Goal: Task Accomplishment & Management: Use online tool/utility

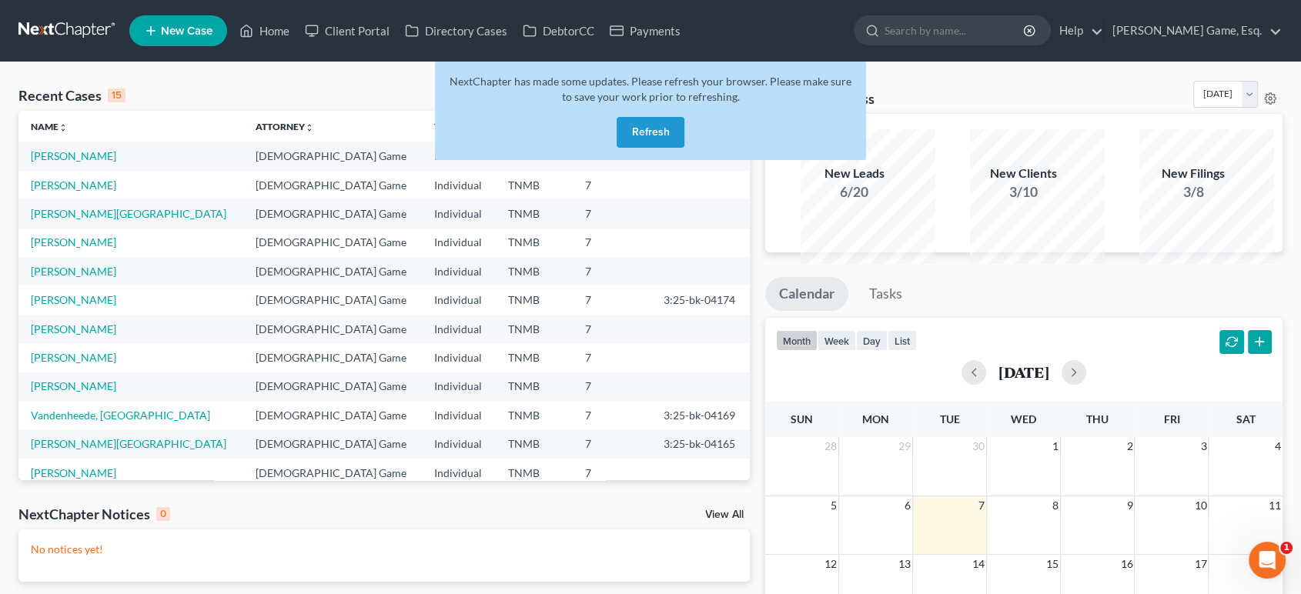
click at [677, 148] on button "Refresh" at bounding box center [651, 132] width 68 height 31
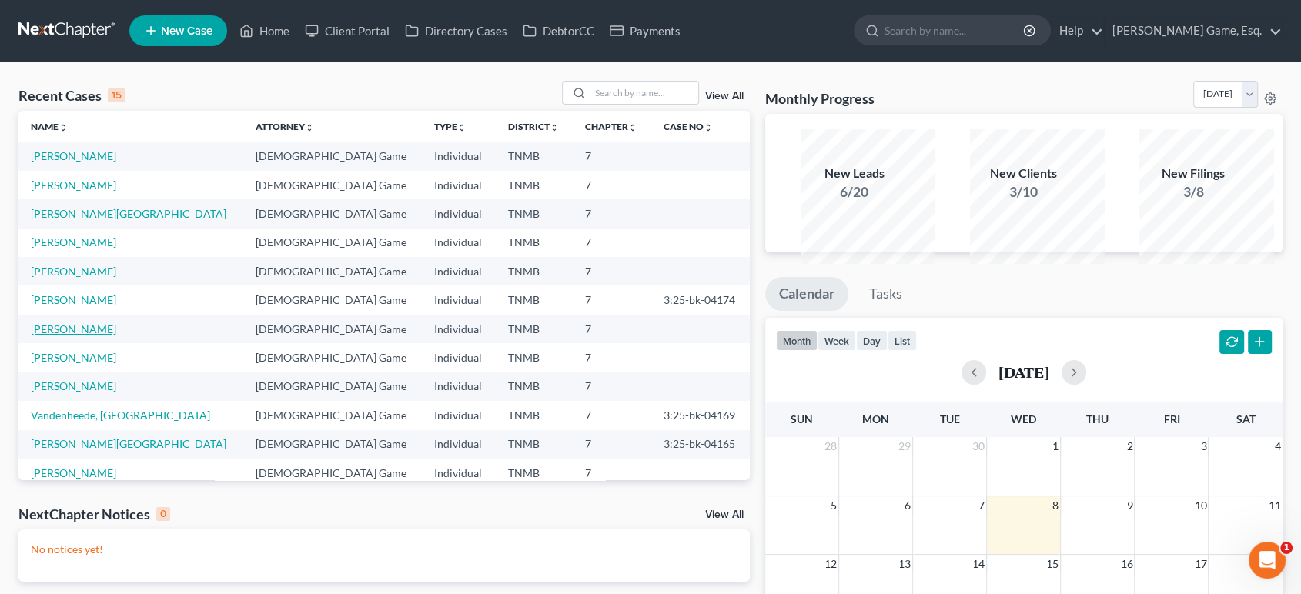
click at [81, 336] on link "[PERSON_NAME]" at bounding box center [73, 329] width 85 height 13
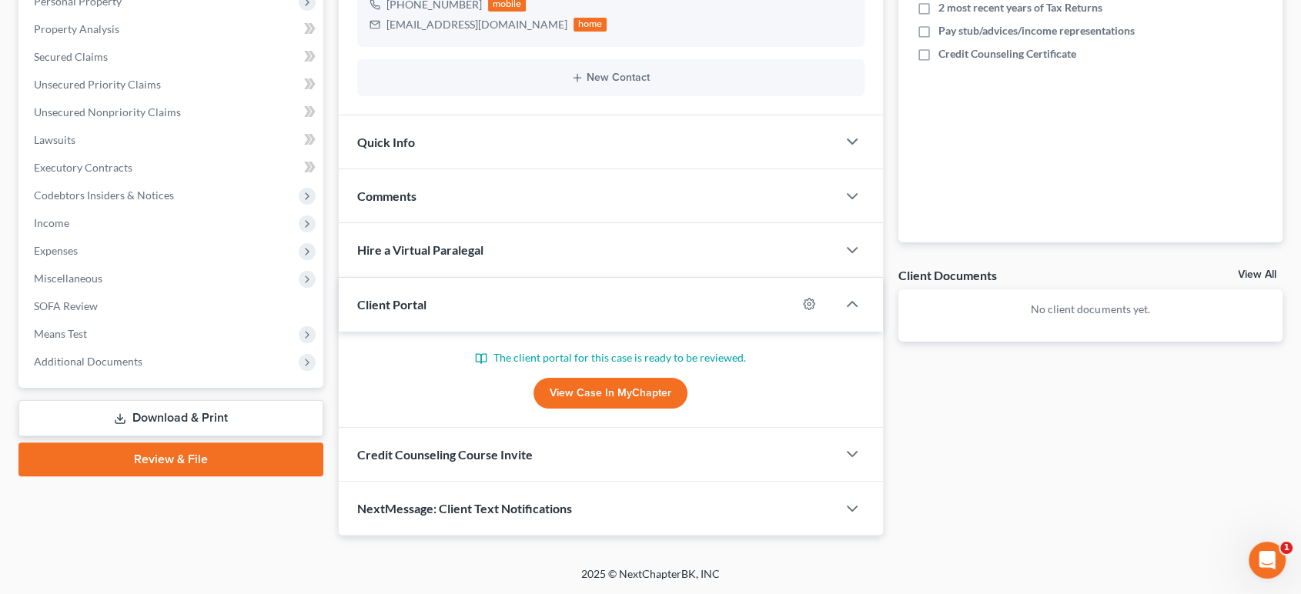
scroll to position [513, 0]
click at [597, 434] on div "Credit Counseling Course Invite" at bounding box center [588, 454] width 498 height 53
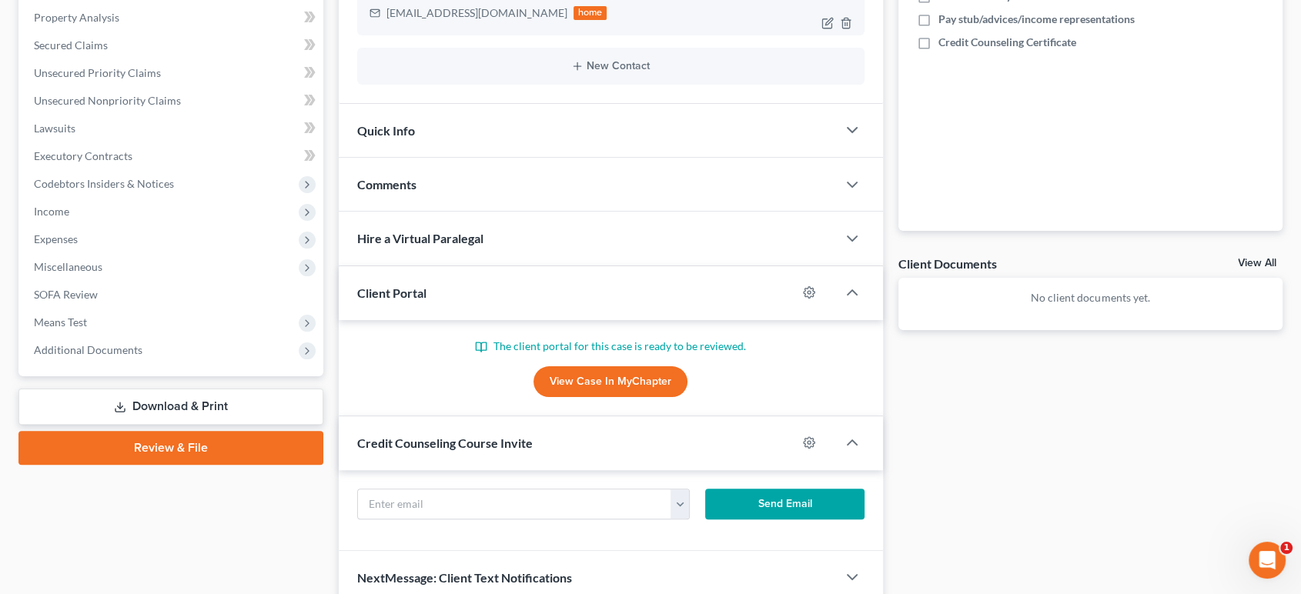
scroll to position [598, 0]
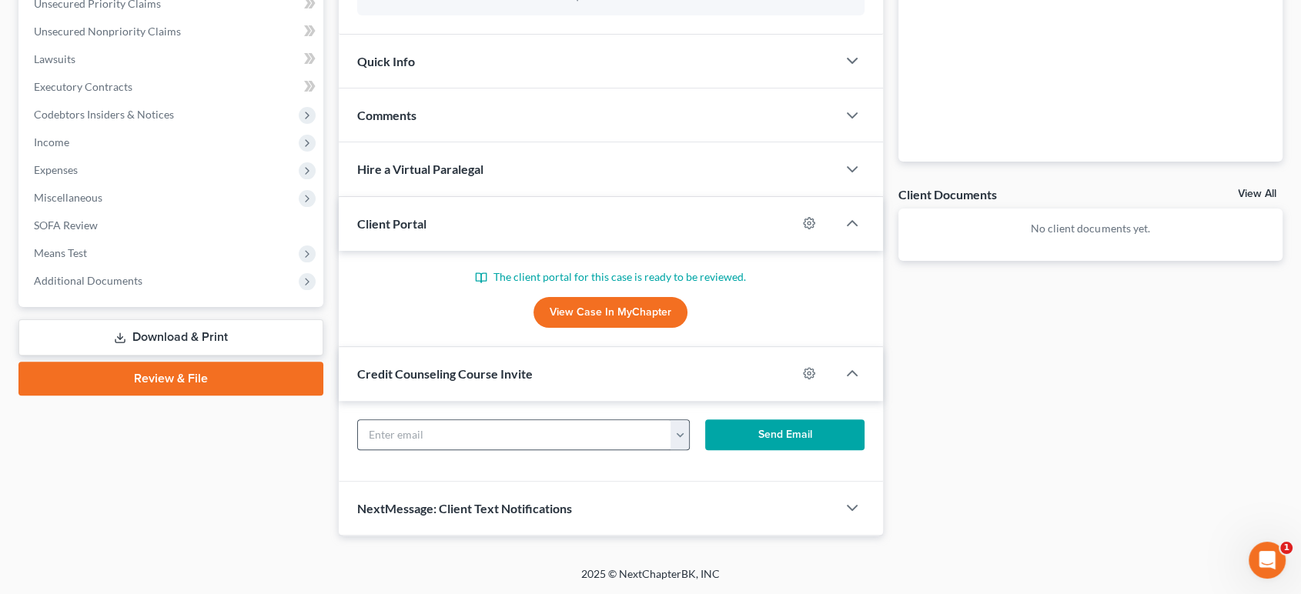
click at [683, 427] on button "button" at bounding box center [680, 434] width 19 height 29
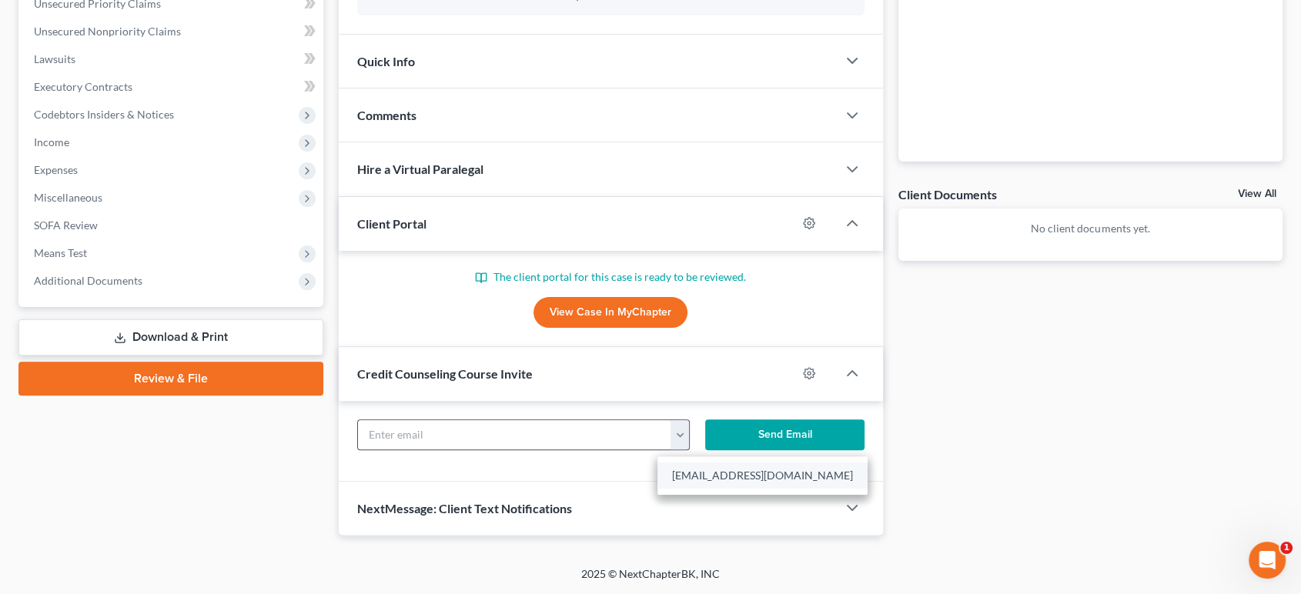
click at [706, 473] on link "jhopetn@gmail.com" at bounding box center [762, 476] width 210 height 26
type input "jhopetn@gmail.com"
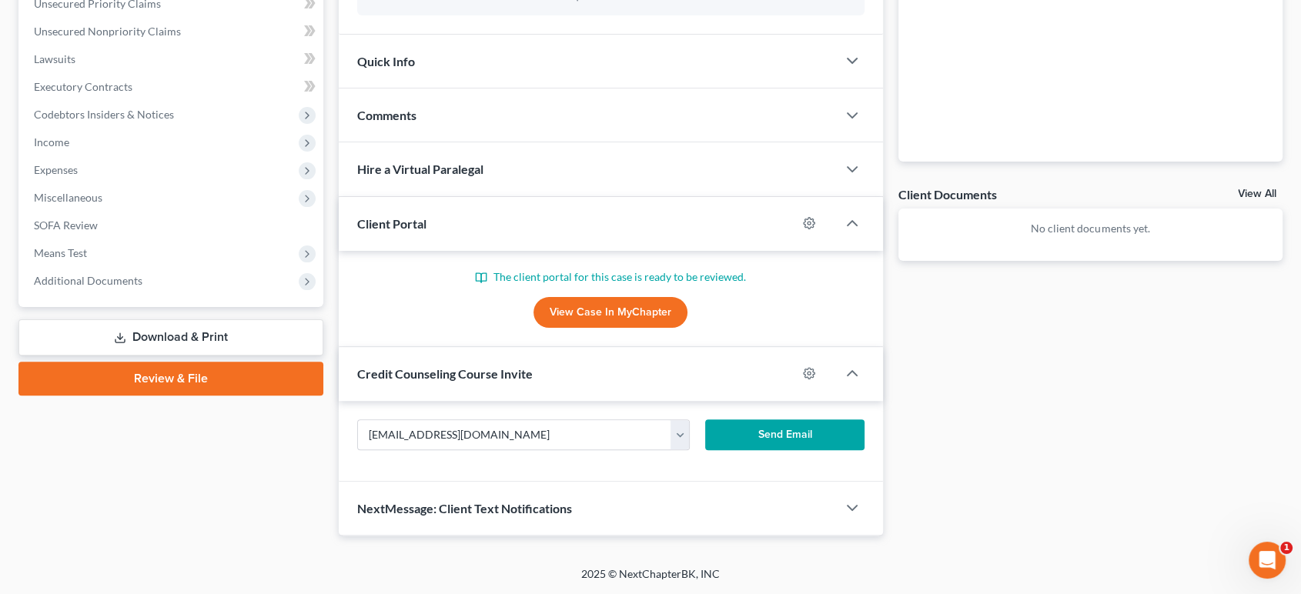
click at [751, 428] on button "Send Email" at bounding box center [784, 435] width 159 height 31
